Goal: Task Accomplishment & Management: Use online tool/utility

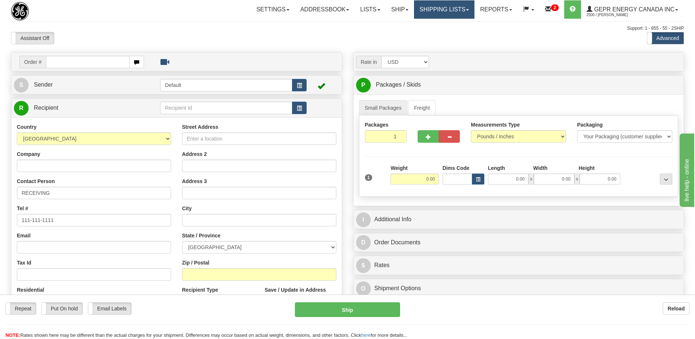
click at [450, 5] on link "Shipping lists" at bounding box center [444, 9] width 60 height 18
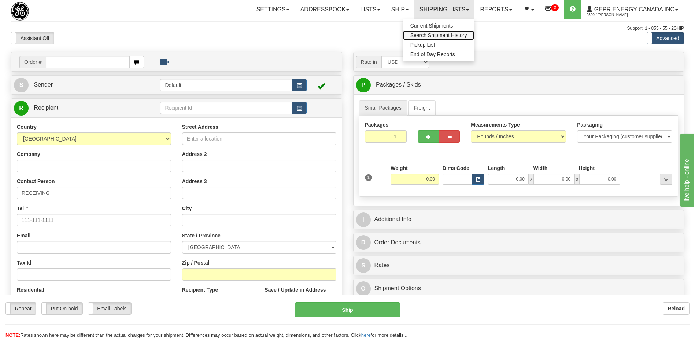
click at [447, 38] on span "Search Shipment History" at bounding box center [439, 35] width 57 height 6
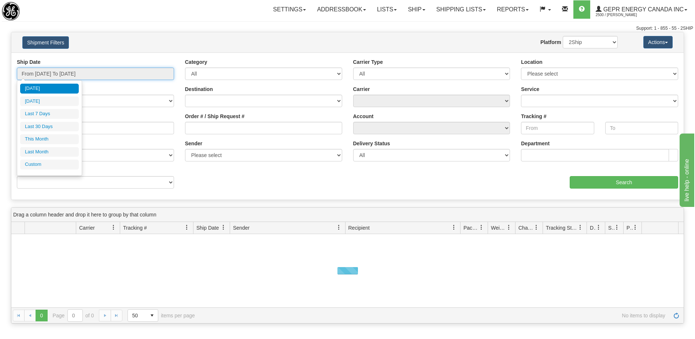
click at [51, 78] on input "From 09/02/2025 To 09/03/2025" at bounding box center [95, 73] width 157 height 12
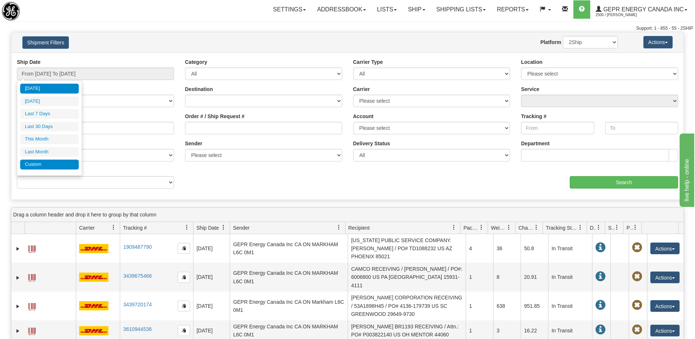
click at [61, 166] on li "Custom" at bounding box center [49, 164] width 59 height 10
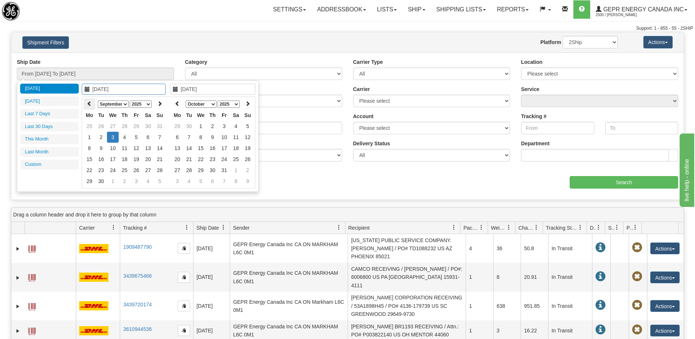
click at [89, 105] on icon at bounding box center [89, 103] width 5 height 5
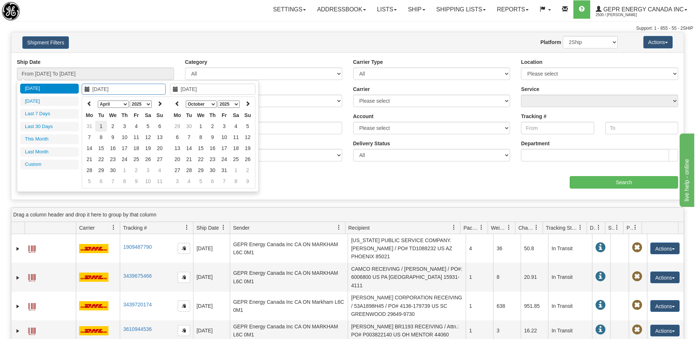
type input "04/01/2025"
click at [103, 127] on td "1" at bounding box center [101, 126] width 12 height 11
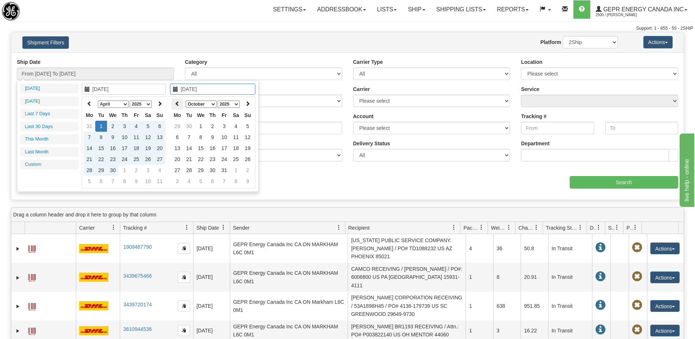
click at [178, 107] on th at bounding box center [178, 103] width 12 height 11
type input "09/01/2025"
click at [177, 137] on td "1" at bounding box center [178, 137] width 12 height 11
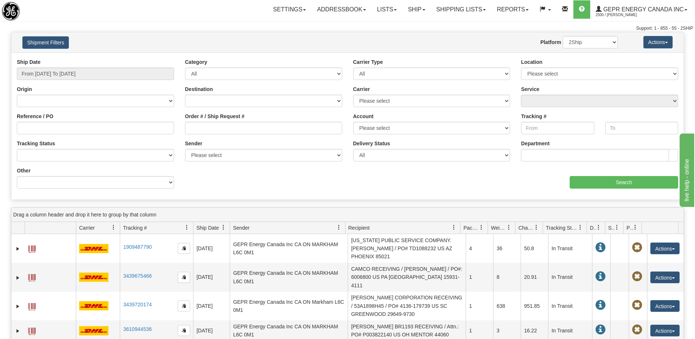
type input "From 04/01/2025 To 09/01/2025"
click at [150, 187] on select "Billing Account # Billing Type BOL # (LTL) Commodity Or Documents Consolidation…" at bounding box center [95, 182] width 157 height 12
select select "Recipient_ZIP"
click at [17, 176] on select "Billing Account # Billing Type BOL # (LTL) Commodity Or Documents Consolidation…" at bounding box center [95, 182] width 157 height 12
click at [200, 184] on input "Value" at bounding box center [263, 182] width 157 height 12
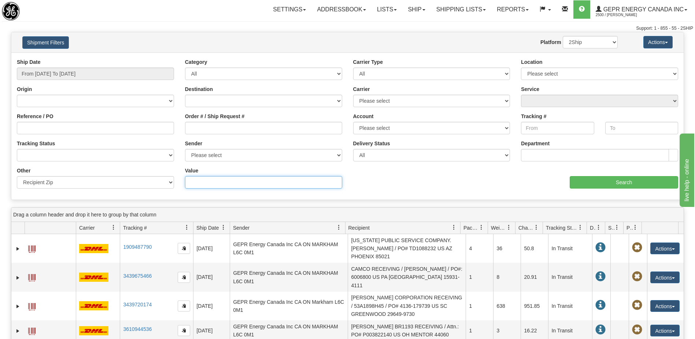
paste input "33100"
type input "33100"
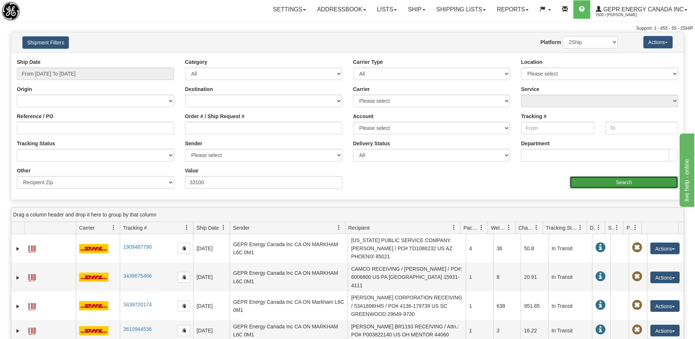
click at [587, 182] on input "Search" at bounding box center [624, 182] width 109 height 12
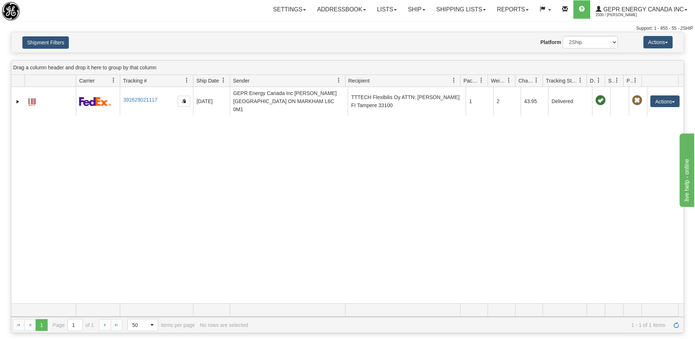
click at [341, 218] on div "31544328 2500 392629021117 08/28/2025 08/28/2025 02:36:31 PM GEPR Energy Canada…" at bounding box center [347, 195] width 673 height 216
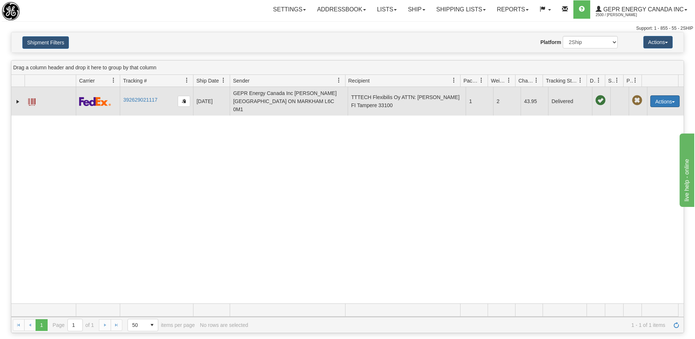
click at [653, 96] on button "Actions" at bounding box center [665, 101] width 29 height 12
click at [644, 111] on link "Repeat" at bounding box center [650, 115] width 59 height 10
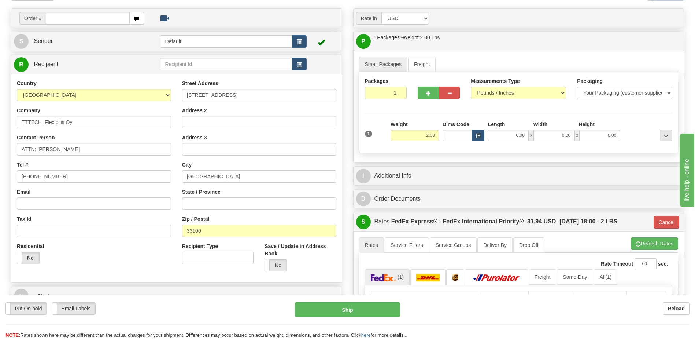
scroll to position [147, 0]
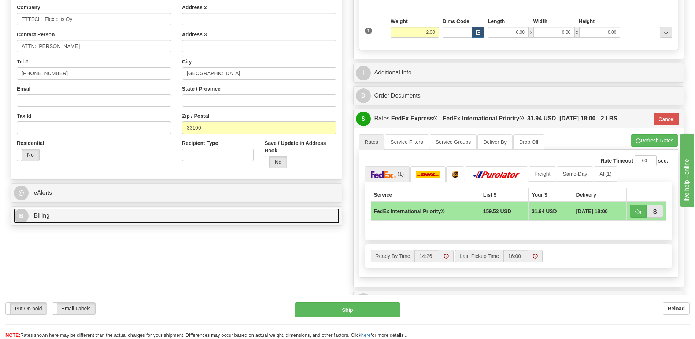
click at [149, 220] on link "B Billing" at bounding box center [177, 215] width 326 height 15
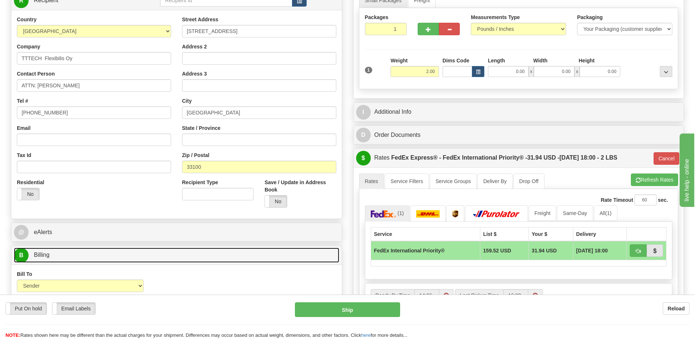
scroll to position [73, 0]
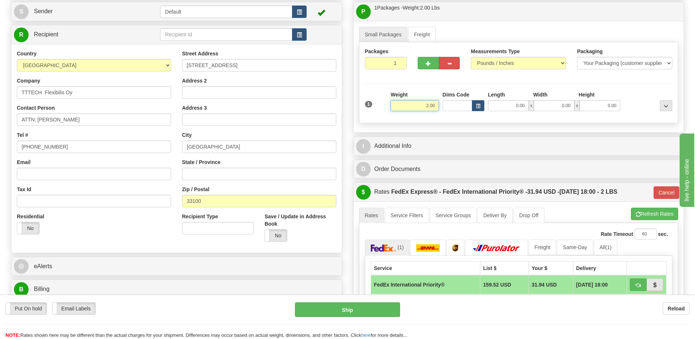
click at [435, 106] on input "2.00" at bounding box center [415, 105] width 48 height 11
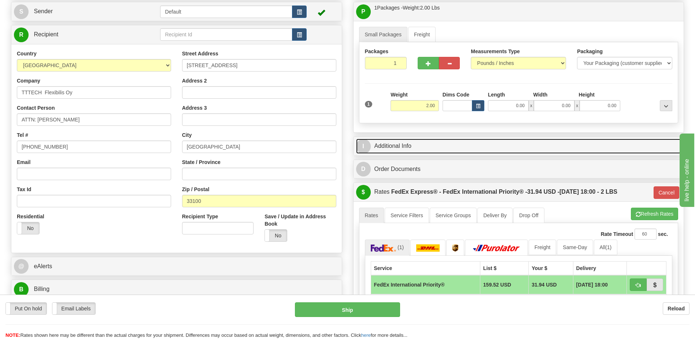
click at [413, 148] on link "I Additional Info" at bounding box center [519, 146] width 326 height 15
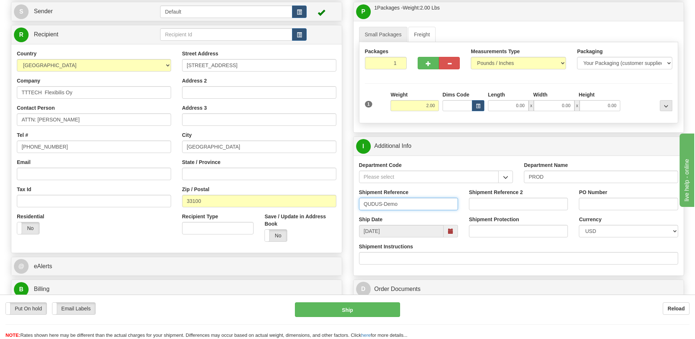
click at [381, 203] on input "QUDUS-Demo" at bounding box center [408, 204] width 99 height 12
drag, startPoint x: 382, startPoint y: 203, endPoint x: 350, endPoint y: 203, distance: 31.9
click at [350, 203] on div "Rate in Account Currency ARN AWG AUD AUS BHD BBD BFR BMD BRC BRL GBP UKL BND BG…" at bounding box center [519, 266] width 342 height 574
type input "Nabeel-Demo"
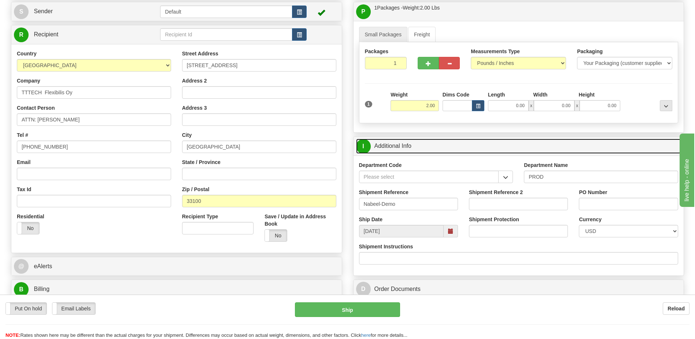
click at [427, 148] on link "I Additional Info" at bounding box center [519, 146] width 326 height 15
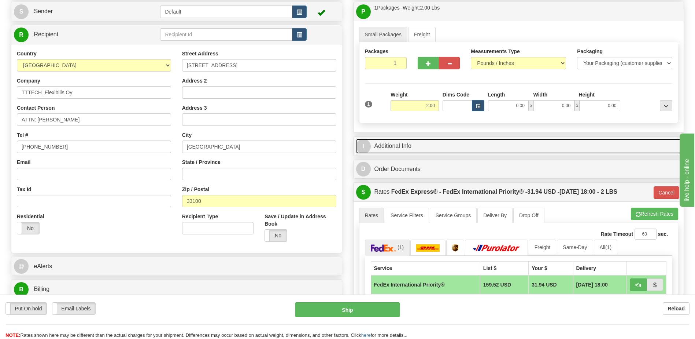
scroll to position [183, 0]
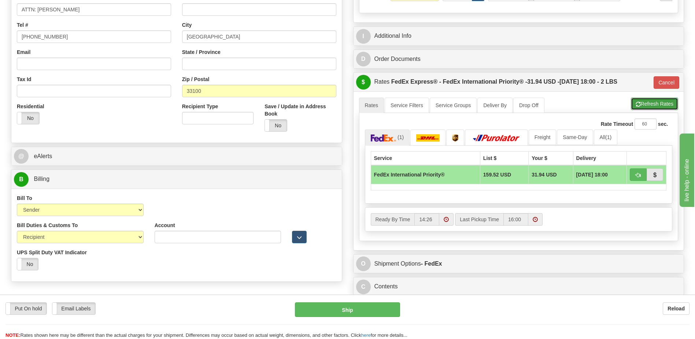
click at [646, 106] on button "Refresh Rates" at bounding box center [654, 104] width 47 height 12
type input "01"
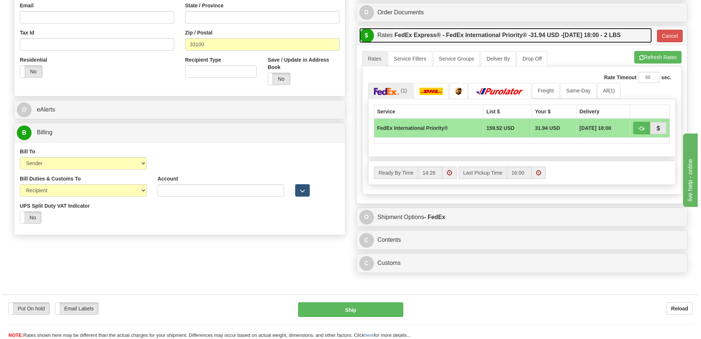
scroll to position [330, 0]
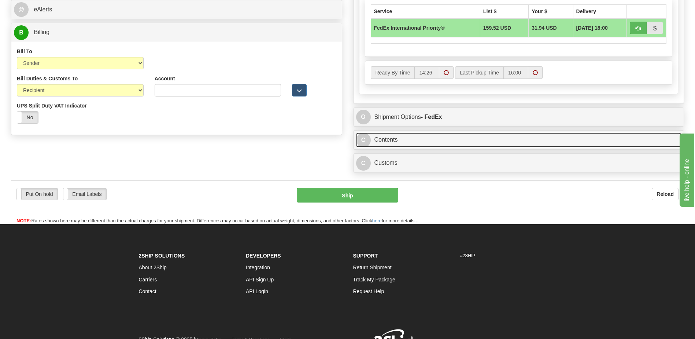
click at [393, 140] on link "C Contents" at bounding box center [519, 139] width 326 height 15
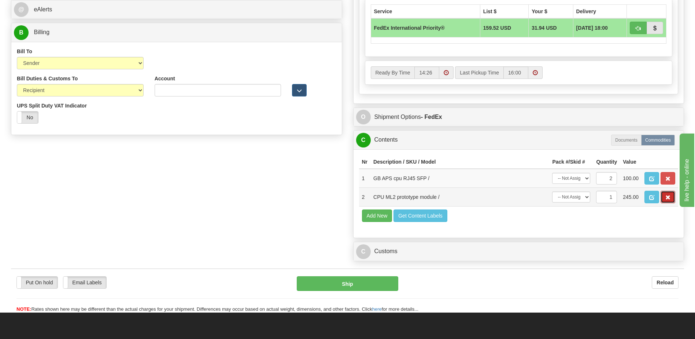
click at [667, 201] on button "button" at bounding box center [668, 197] width 15 height 12
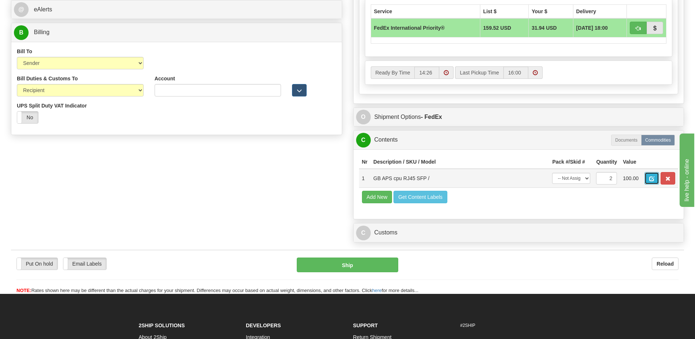
click at [655, 181] on button "button" at bounding box center [652, 178] width 15 height 12
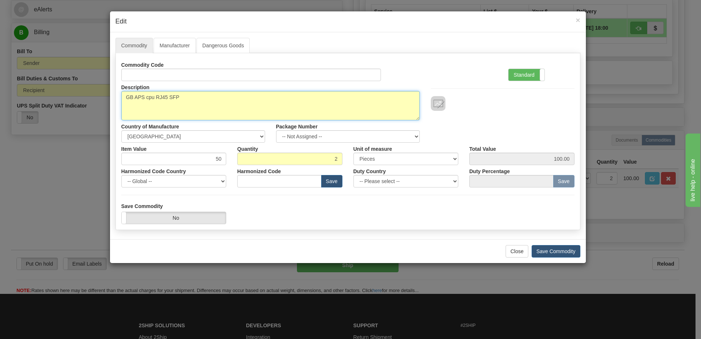
drag, startPoint x: 170, startPoint y: 100, endPoint x: 111, endPoint y: 102, distance: 59.1
click at [111, 102] on div "Commodity Manufacturer Dangerous Goods Commodity Code Standard Advanced Descrip…" at bounding box center [348, 135] width 476 height 207
paste textarea "Usb to serial cable"
type textarea "Usb to serial cable"
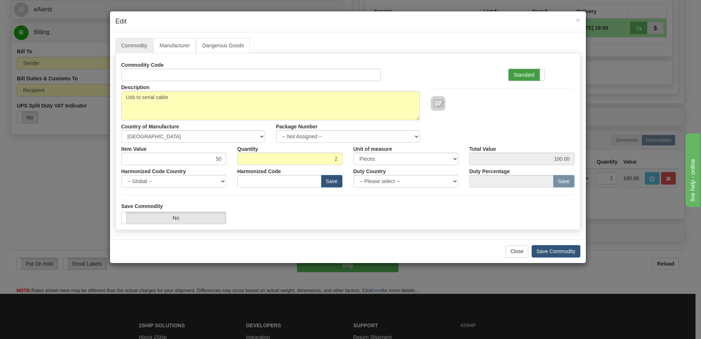
click at [526, 76] on label "Standard" at bounding box center [526, 75] width 36 height 12
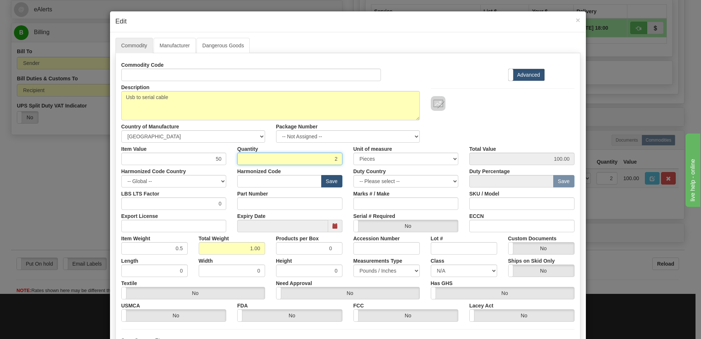
drag, startPoint x: 319, startPoint y: 159, endPoint x: 359, endPoint y: 157, distance: 40.4
click at [359, 157] on div "Item Value 50 Quantity 2 Unit of measure 3 Thousand Square Inches Adjustments 5…" at bounding box center [348, 154] width 464 height 22
type input "1"
type input "50.00"
click at [199, 248] on input "0.50" at bounding box center [232, 248] width 66 height 12
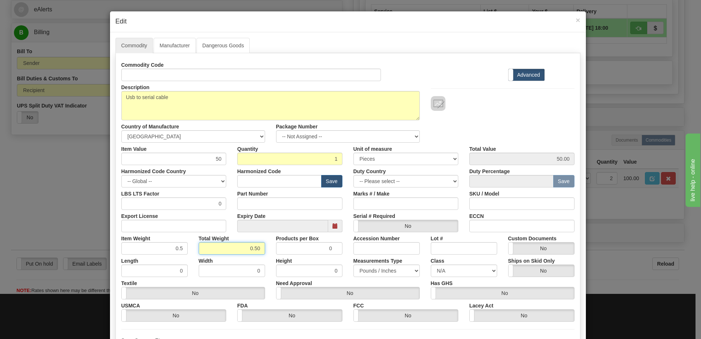
drag, startPoint x: 235, startPoint y: 251, endPoint x: 285, endPoint y: 249, distance: 49.9
click at [283, 250] on div "Item Weight 0.5 Total Weight 0.50 Products per Box 0 Accession Number Lot # Cus…" at bounding box center [348, 243] width 464 height 22
type input "1"
type input "1.0000"
click at [466, 128] on div "Description GB APS cpu RJ45 SFP Country of Manufacture -- Unknown -- [GEOGRAPHI…" at bounding box center [348, 112] width 464 height 62
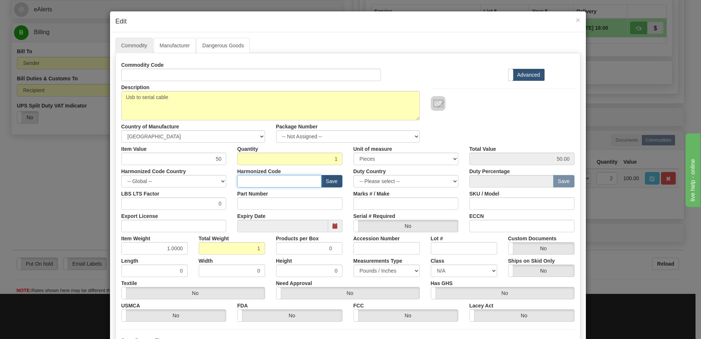
click at [245, 182] on input "text" at bounding box center [279, 181] width 84 height 12
type input "8538.90.00"
drag, startPoint x: 202, startPoint y: 159, endPoint x: 241, endPoint y: 162, distance: 39.7
click at [241, 162] on div "Item Value 50 Quantity 1 Unit of measure 3 Thousand Square Inches Adjustments 5…" at bounding box center [348, 154] width 464 height 22
type input "10"
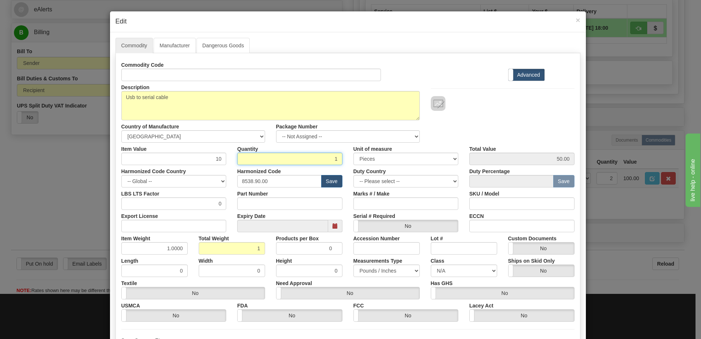
type input "10.00"
click at [284, 159] on input "1" at bounding box center [289, 159] width 105 height 12
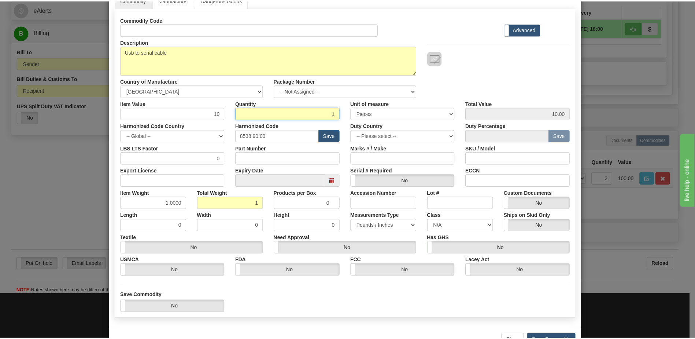
scroll to position [70, 0]
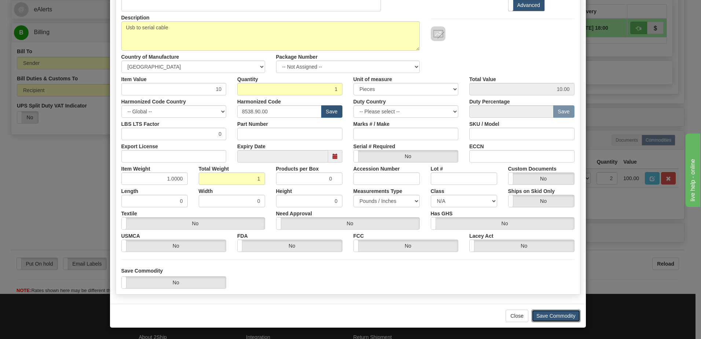
drag, startPoint x: 557, startPoint y: 315, endPoint x: 565, endPoint y: 323, distance: 11.4
click at [557, 315] on button "Save Commodity" at bounding box center [556, 315] width 49 height 12
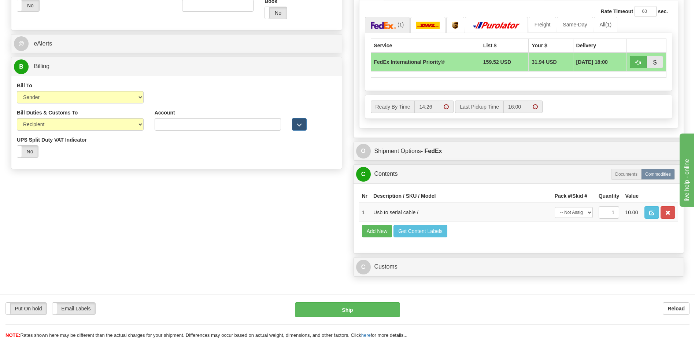
scroll to position [220, 0]
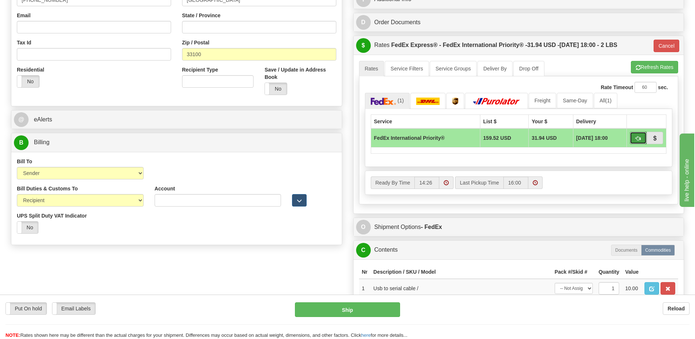
click at [638, 136] on span "button" at bounding box center [638, 138] width 5 height 5
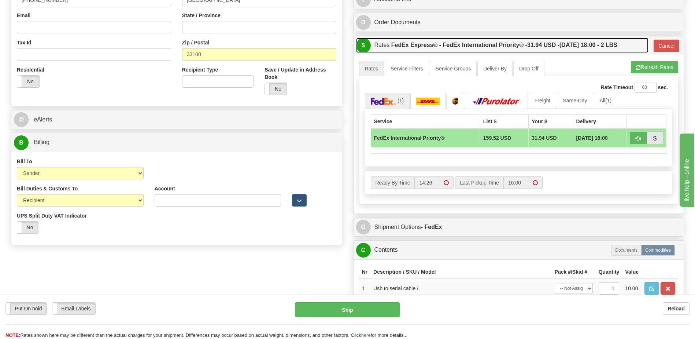
click at [536, 47] on span "31.94 USD -" at bounding box center [544, 45] width 32 height 6
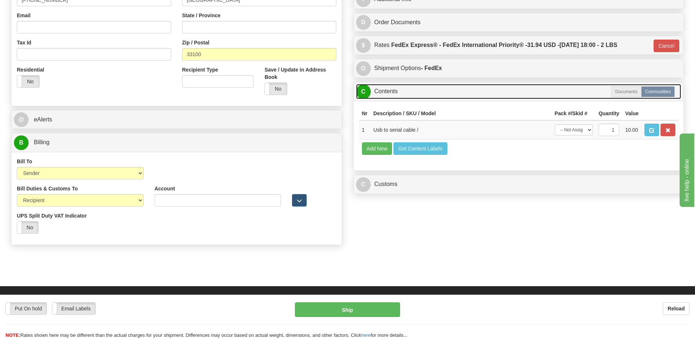
click at [397, 95] on link "C Contents" at bounding box center [519, 91] width 326 height 15
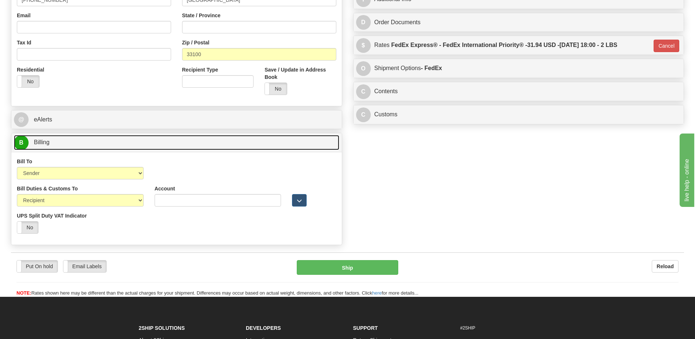
click at [94, 144] on link "B Billing" at bounding box center [177, 142] width 326 height 15
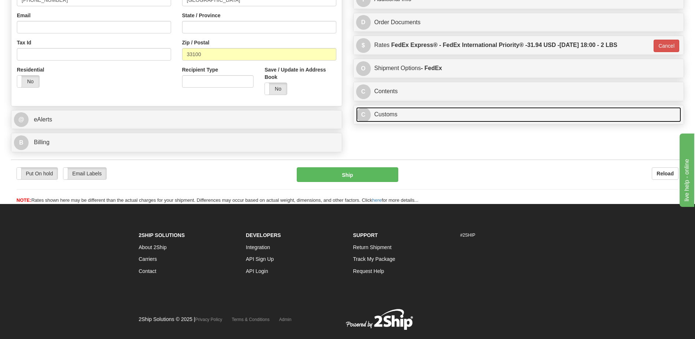
click at [390, 116] on link "C Customs" at bounding box center [519, 114] width 326 height 15
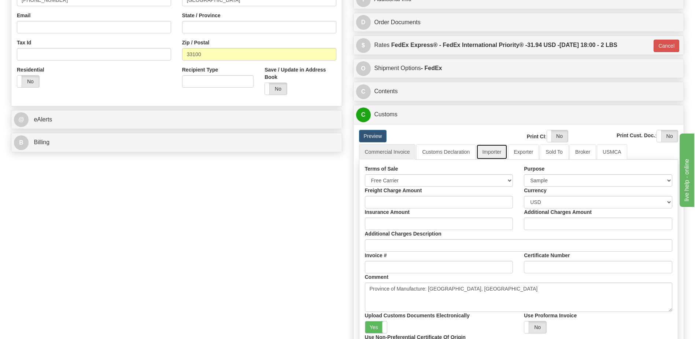
click at [495, 154] on link "Importer" at bounding box center [492, 151] width 31 height 15
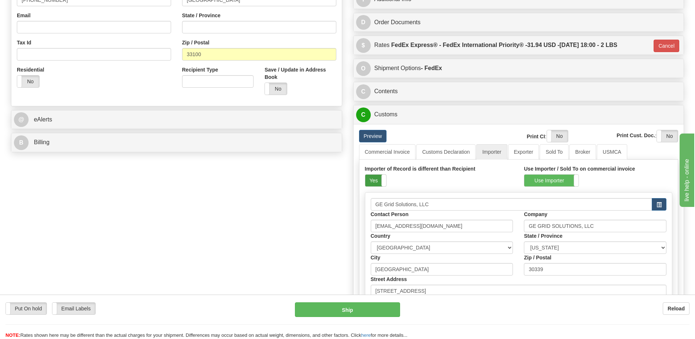
click at [368, 177] on label "Yes" at bounding box center [376, 181] width 21 height 12
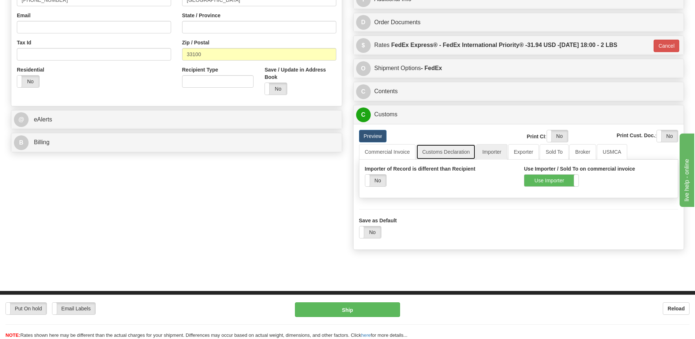
click at [443, 148] on link "Customs Declaration" at bounding box center [445, 151] width 59 height 15
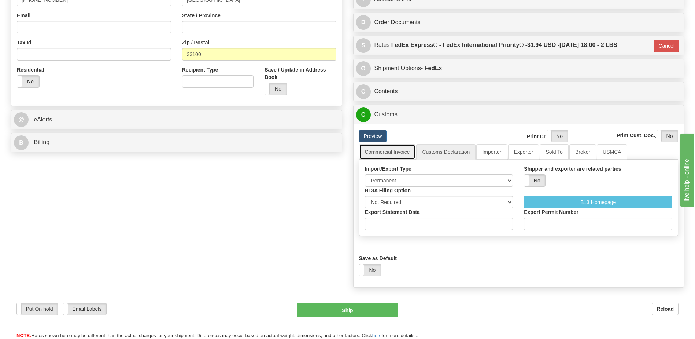
click at [400, 154] on link "Commercial Invoice" at bounding box center [387, 151] width 57 height 15
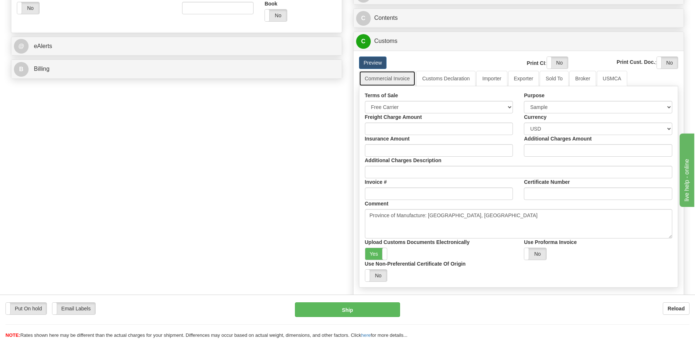
scroll to position [257, 0]
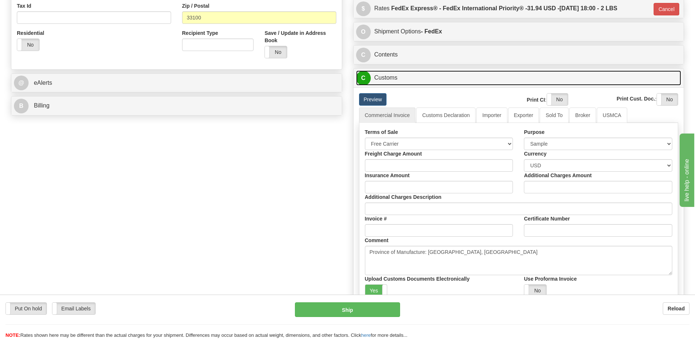
click at [407, 74] on link "C Customs" at bounding box center [519, 77] width 326 height 15
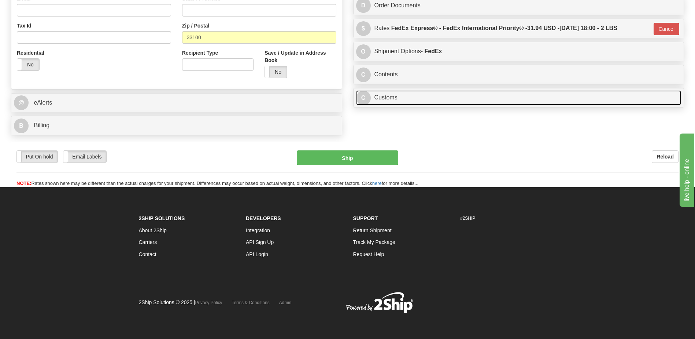
scroll to position [237, 0]
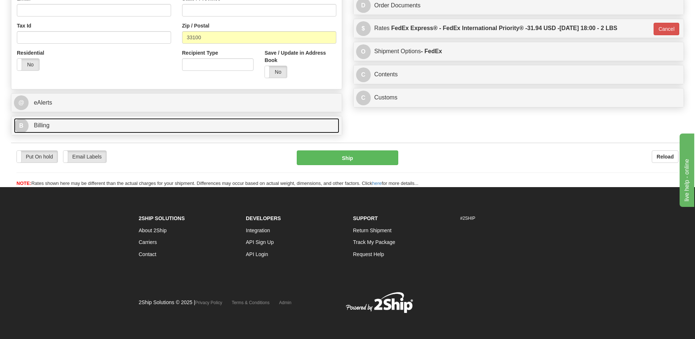
click at [130, 124] on link "B Billing" at bounding box center [177, 125] width 326 height 15
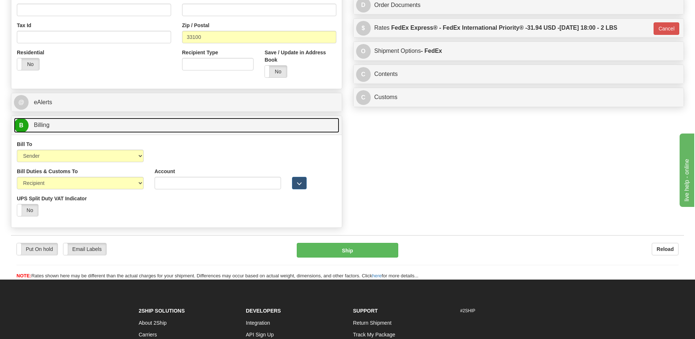
click at [130, 124] on link "B Billing" at bounding box center [177, 125] width 326 height 15
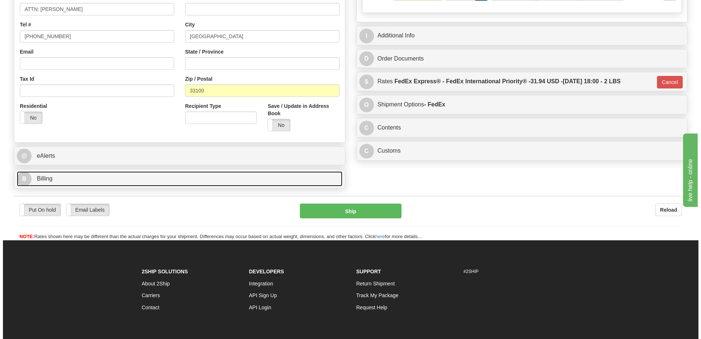
scroll to position [91, 0]
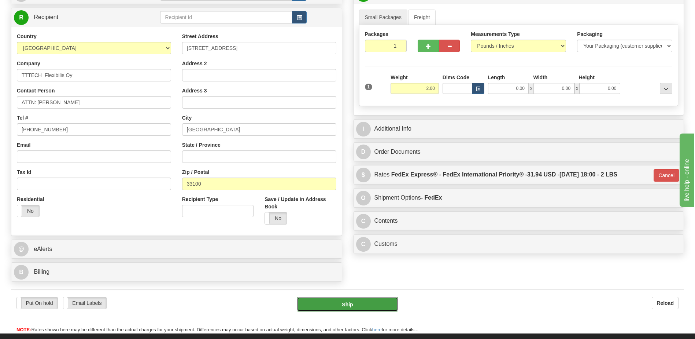
click at [383, 306] on button "Ship" at bounding box center [347, 304] width 101 height 15
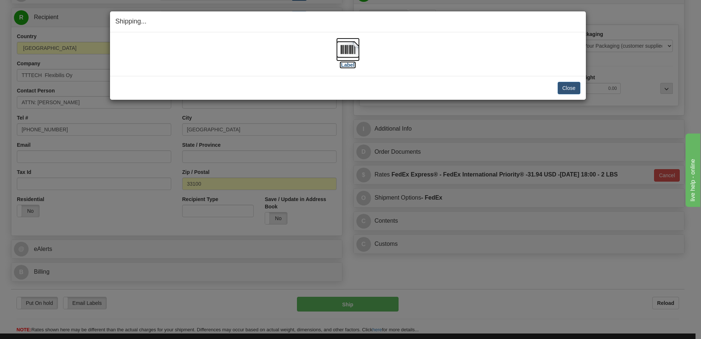
click at [356, 53] on img at bounding box center [347, 49] width 23 height 23
click at [565, 85] on button "Close" at bounding box center [569, 88] width 23 height 12
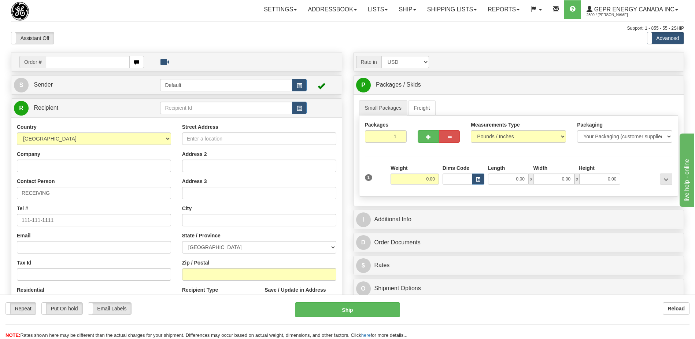
click at [228, 44] on div "Assistant On Assistant Off Do a return Do a return" at bounding box center [147, 38] width 285 height 12
